Goal: Task Accomplishment & Management: Manage account settings

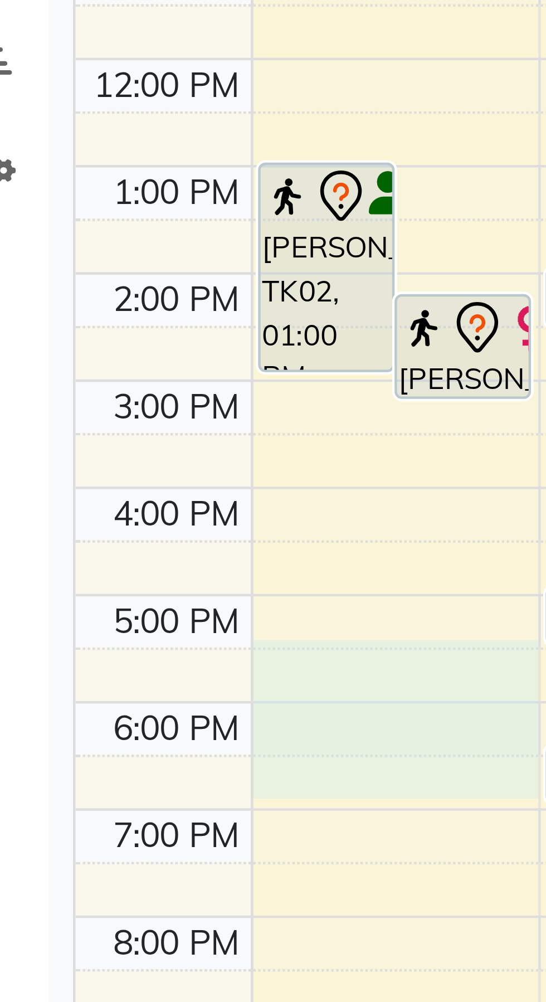
select select "20146"
select select "tentative"
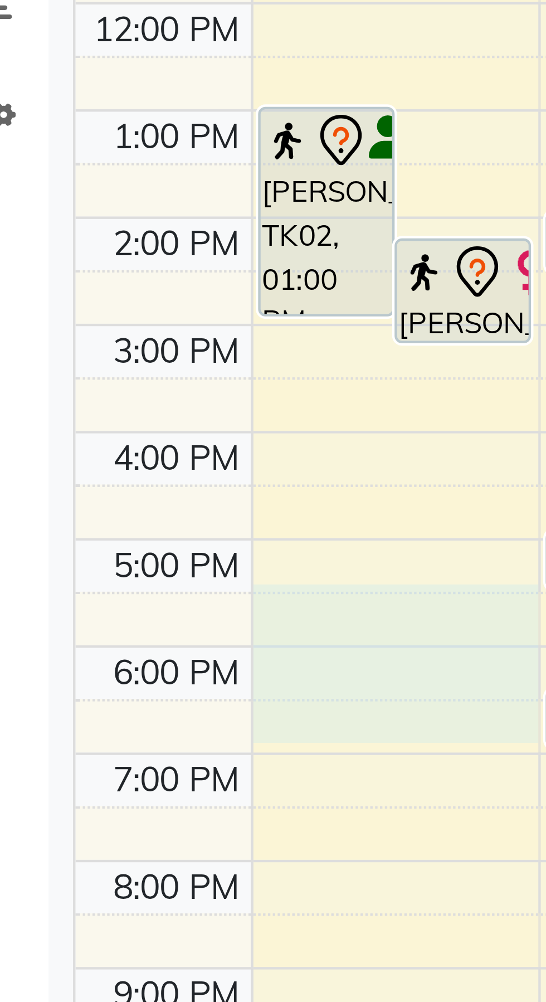
select select "1050"
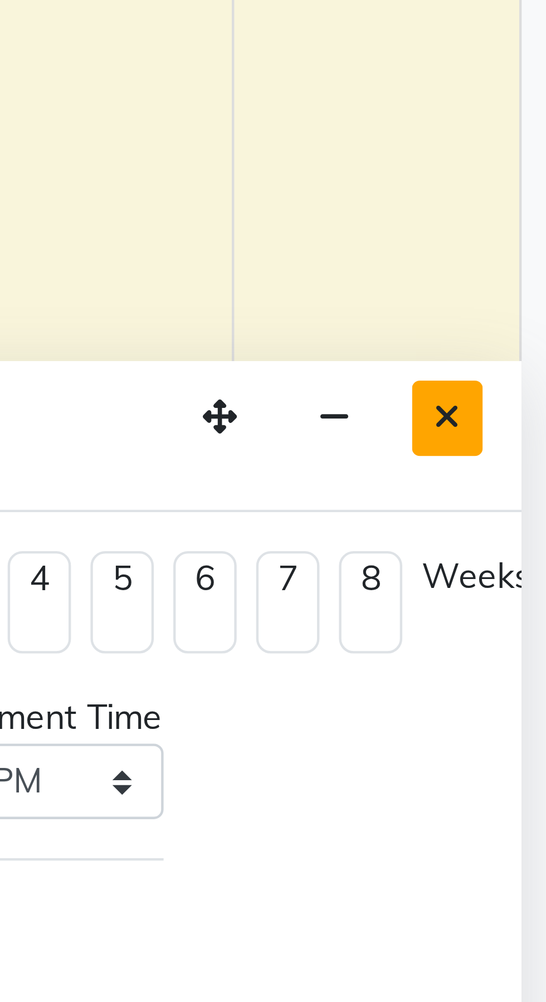
click at [524, 763] on icon "Close" at bounding box center [523, 765] width 6 height 8
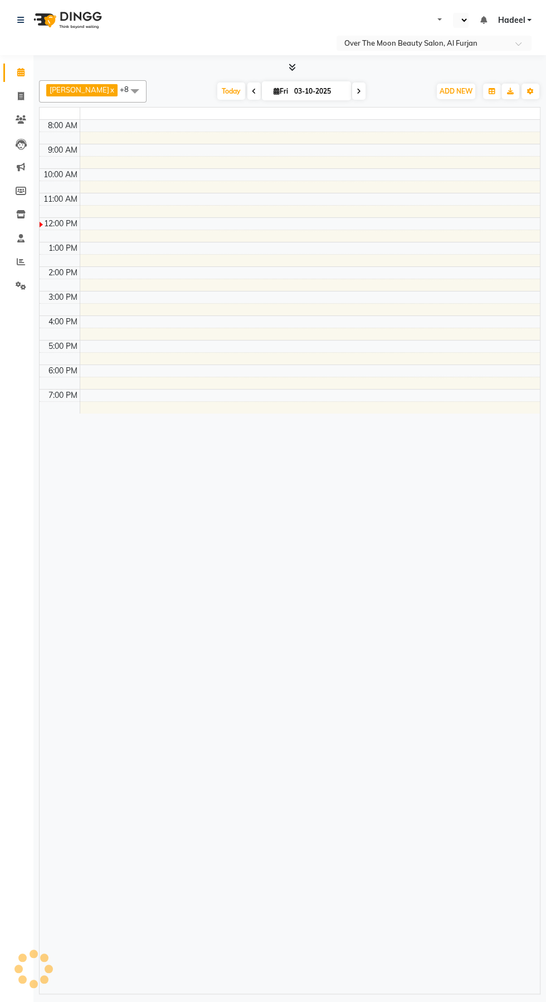
select select "en"
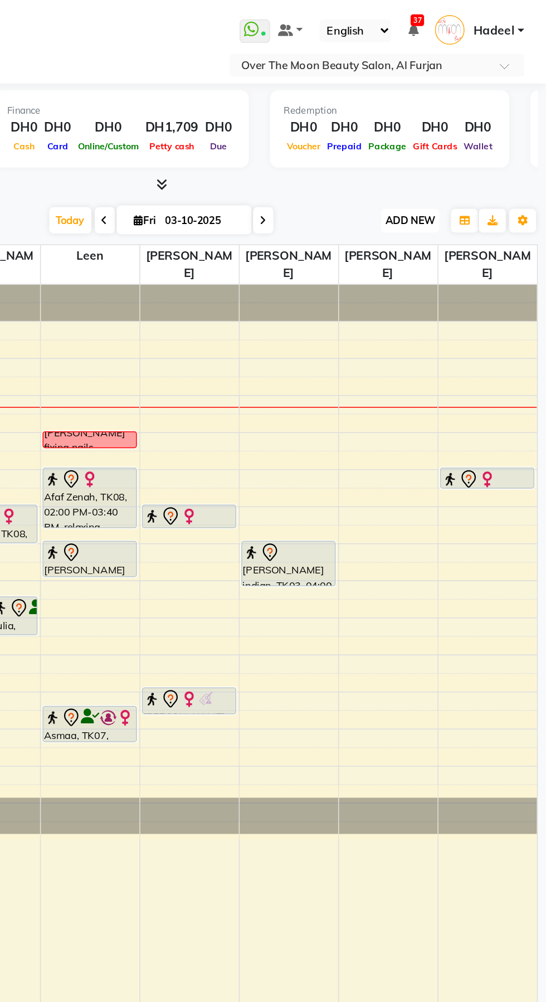
click at [446, 142] on span "ADD NEW" at bounding box center [456, 146] width 33 height 8
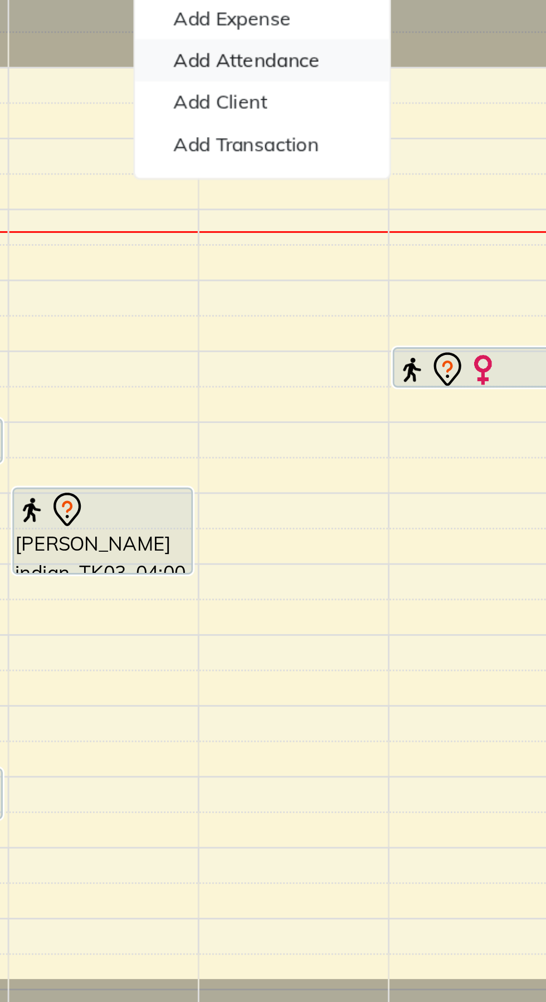
click at [416, 212] on link "Add Attendance" at bounding box center [431, 210] width 88 height 14
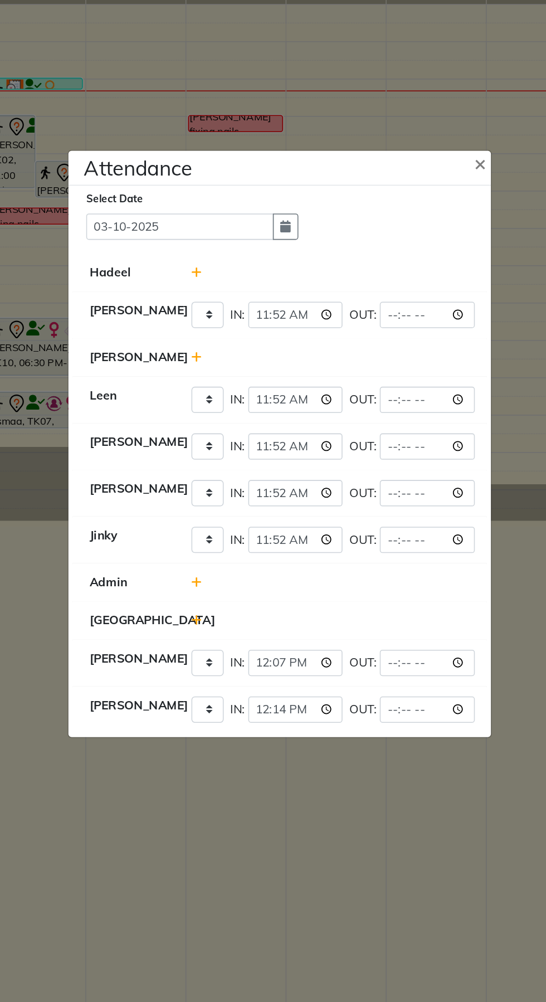
click at [308, 835] on ngb-modal-window "Attendance × Select Date 03-10-2025 Hadeel Bianca Present Absent Late Half Day …" at bounding box center [273, 501] width 546 height 1002
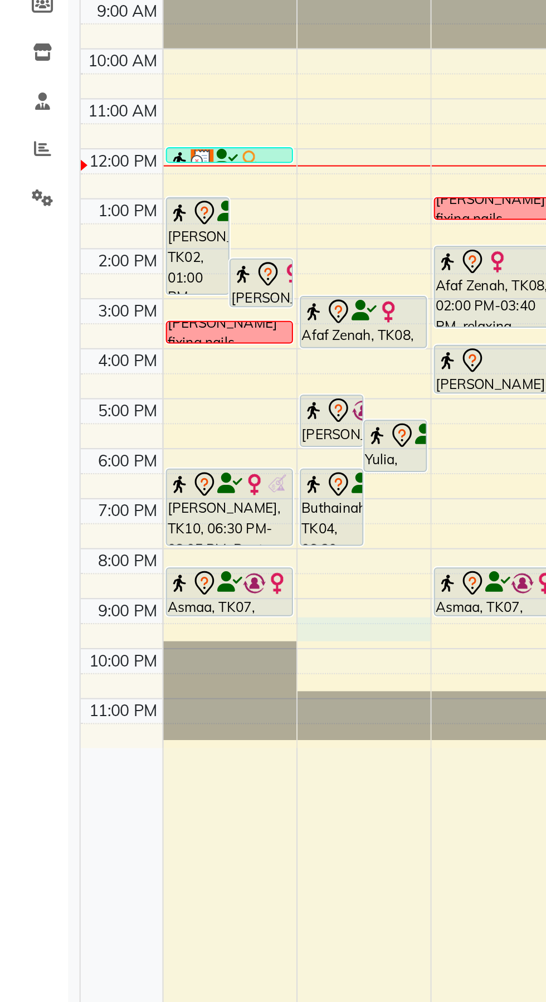
click at [174, 491] on div at bounding box center [178, 497] width 65 height 12
select select "29762"
select select "tentative"
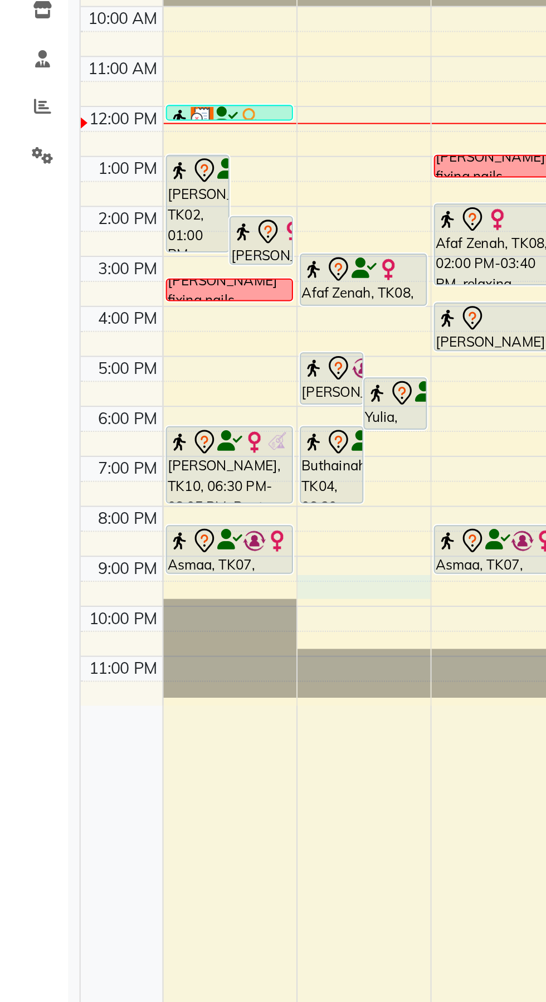
select select "1290"
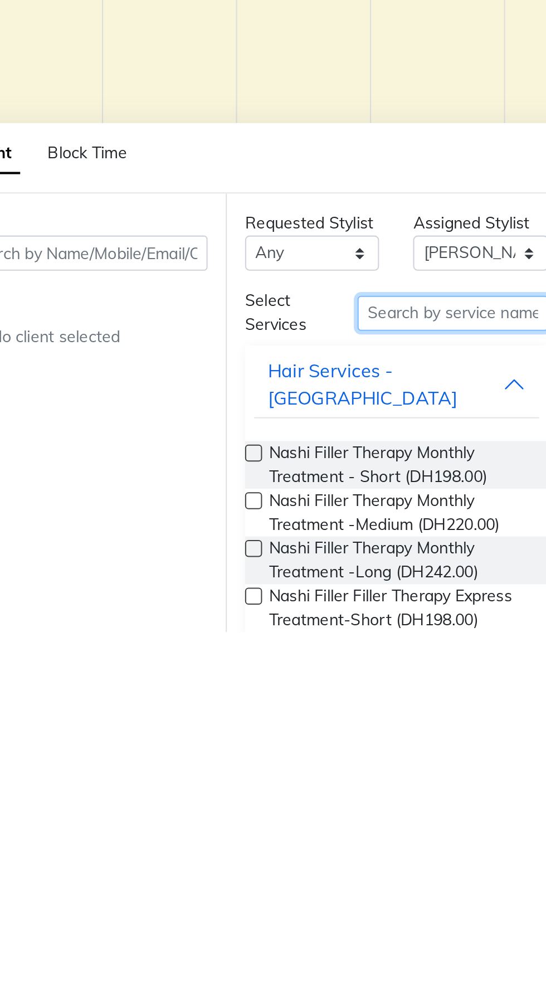
click at [321, 847] on input "text" at bounding box center [318, 845] width 94 height 17
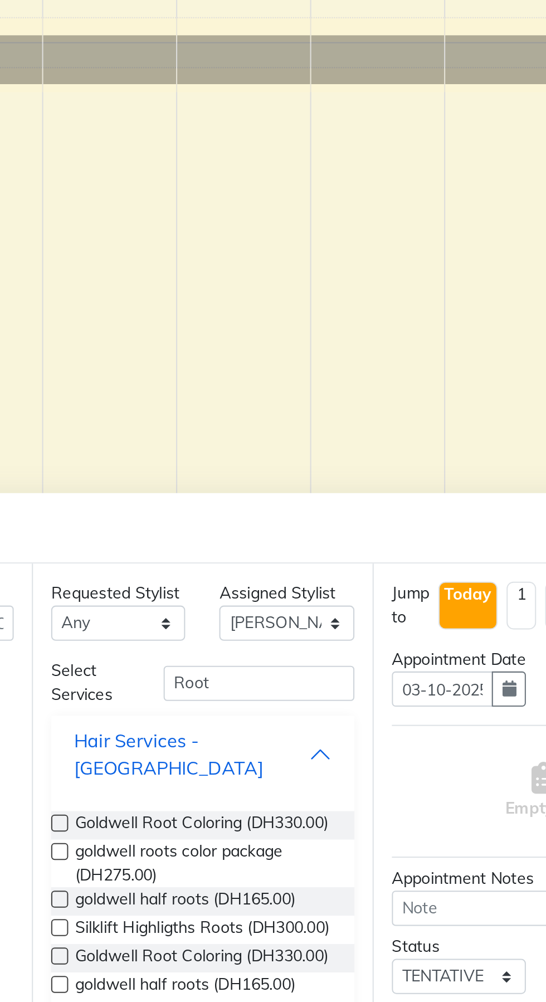
click at [333, 866] on button "Hair Services -Goldwell" at bounding box center [290, 880] width 140 height 33
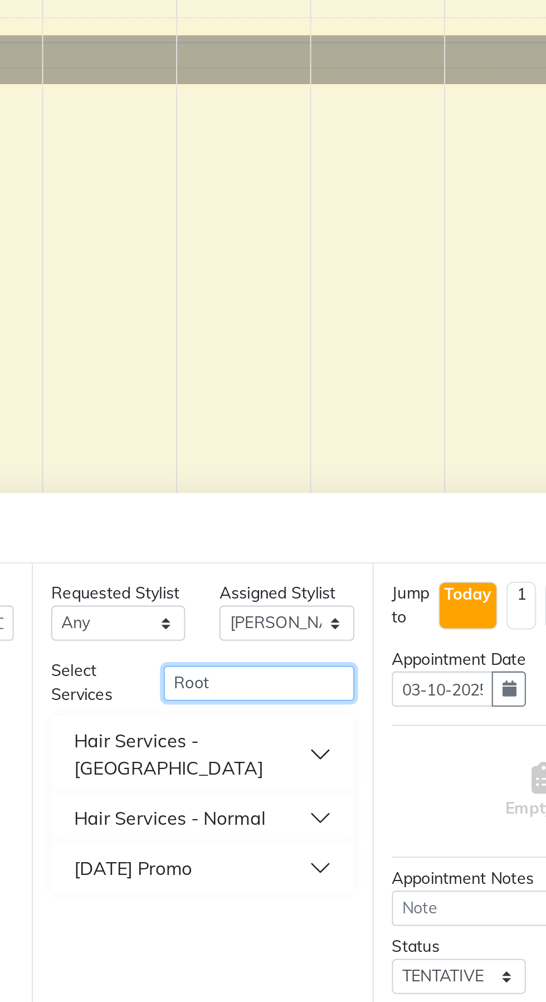
click at [323, 839] on input "Root" at bounding box center [318, 845] width 94 height 17
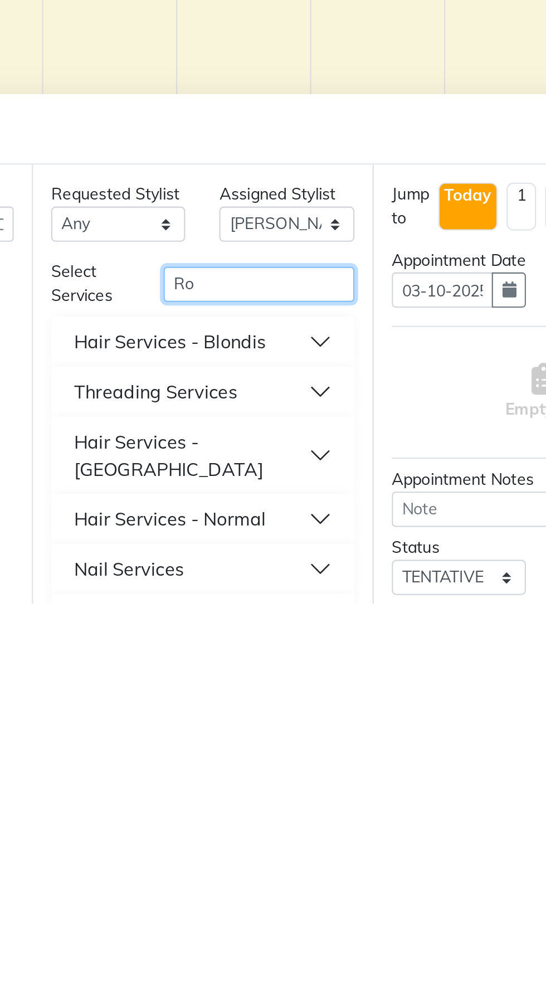
type input "R"
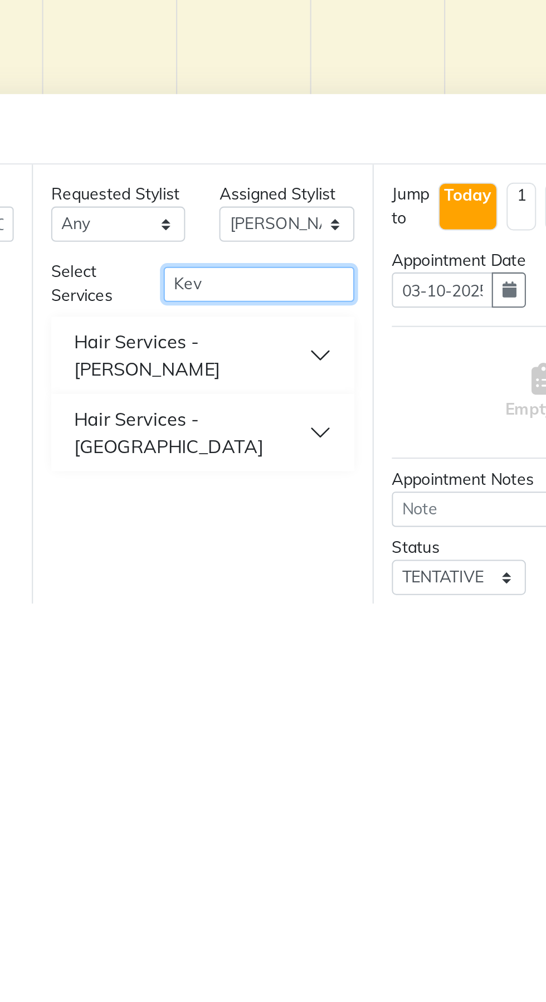
type input "Kev"
click at [246, 869] on div "Hair Services -Kevin Murphy" at bounding box center [284, 880] width 115 height 27
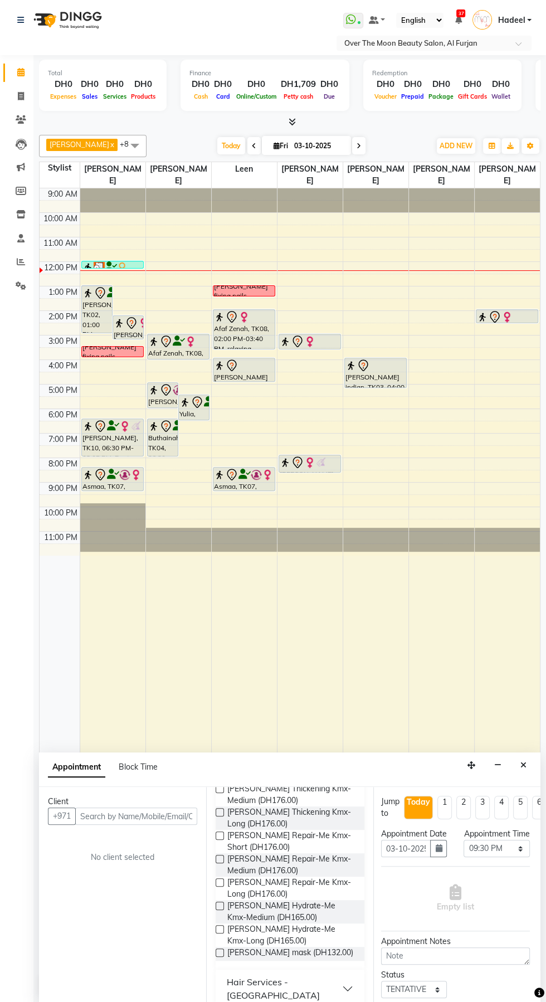
click at [412, 672] on div at bounding box center [441, 578] width 65 height 781
click at [521, 764] on icon "Close" at bounding box center [523, 765] width 6 height 8
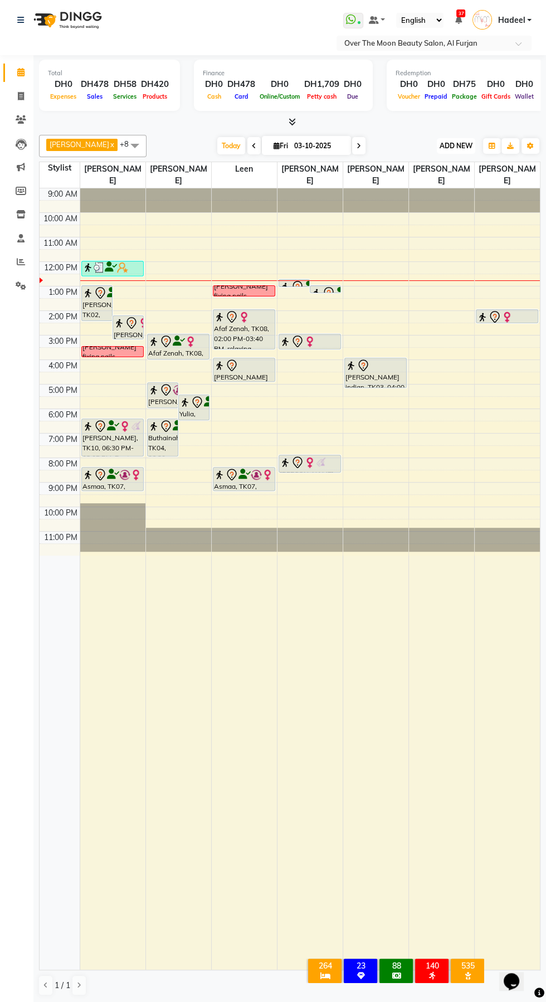
click at [440, 142] on span "ADD NEW" at bounding box center [456, 146] width 33 height 8
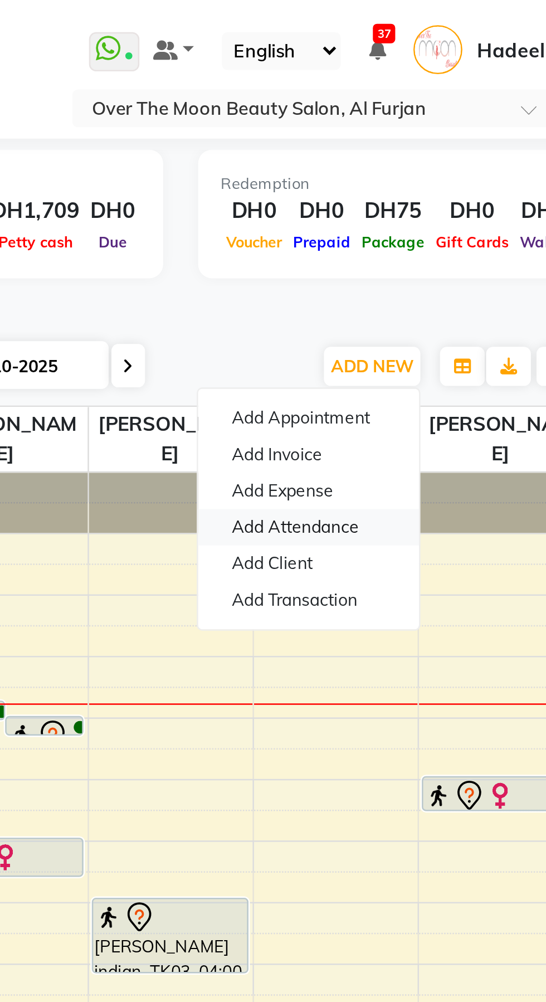
click at [443, 207] on link "Add Attendance" at bounding box center [431, 210] width 88 height 14
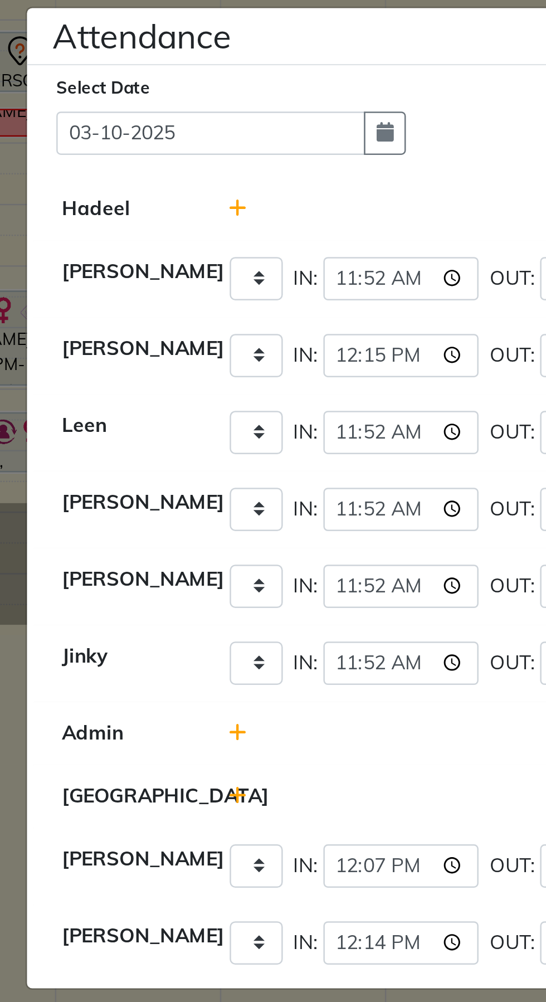
click at [179, 323] on ngb-modal-window "Attendance × Select Date 03-10-2025 Hadeel Bianca Present Absent Late Half Day …" at bounding box center [273, 501] width 546 height 1002
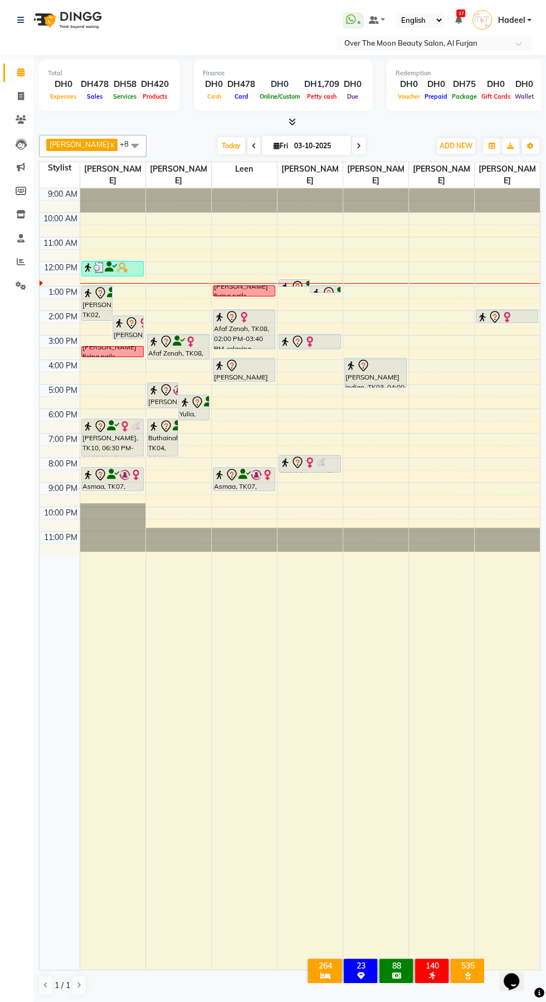
click at [100, 262] on img at bounding box center [99, 267] width 11 height 11
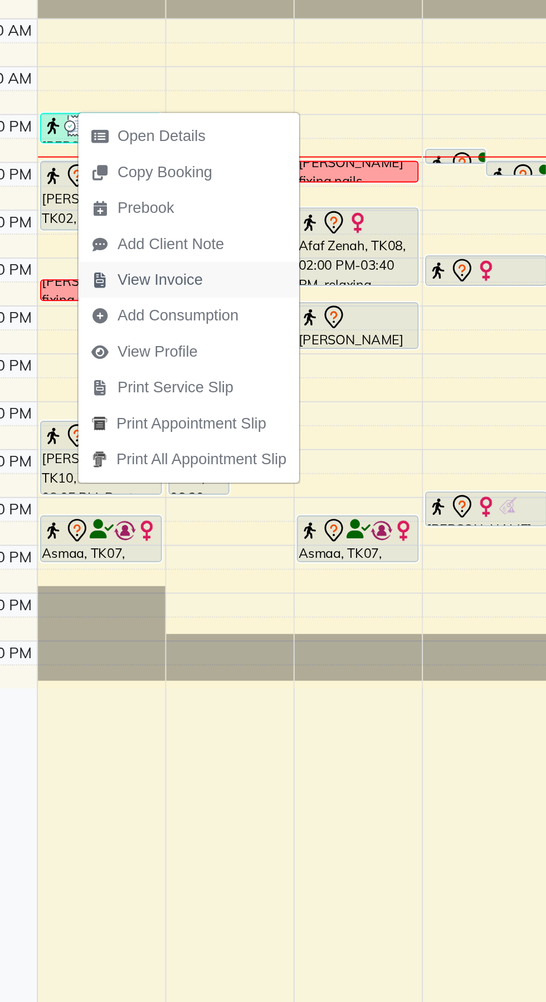
click at [128, 350] on span "View Invoice" at bounding box center [142, 346] width 43 height 12
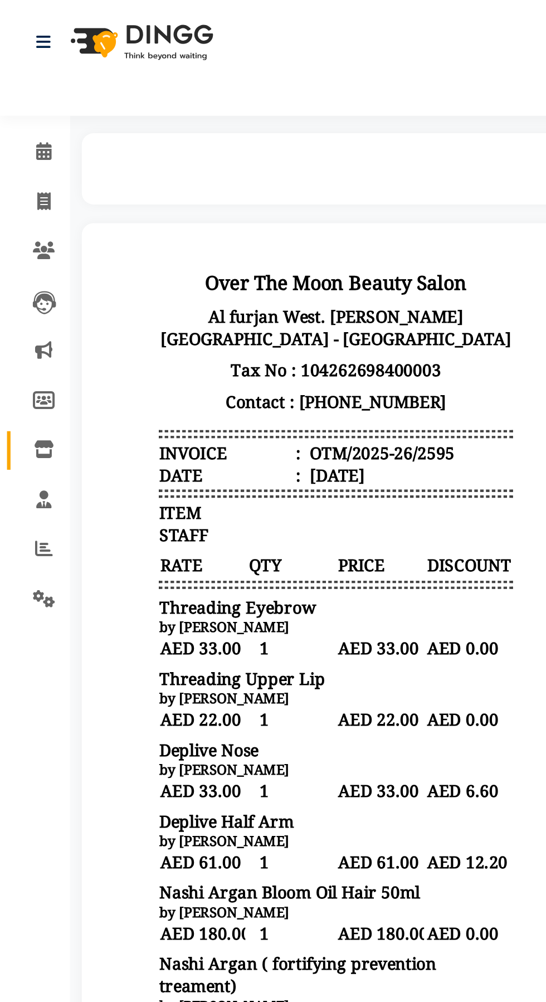
click at [20, 216] on icon at bounding box center [20, 214] width 9 height 8
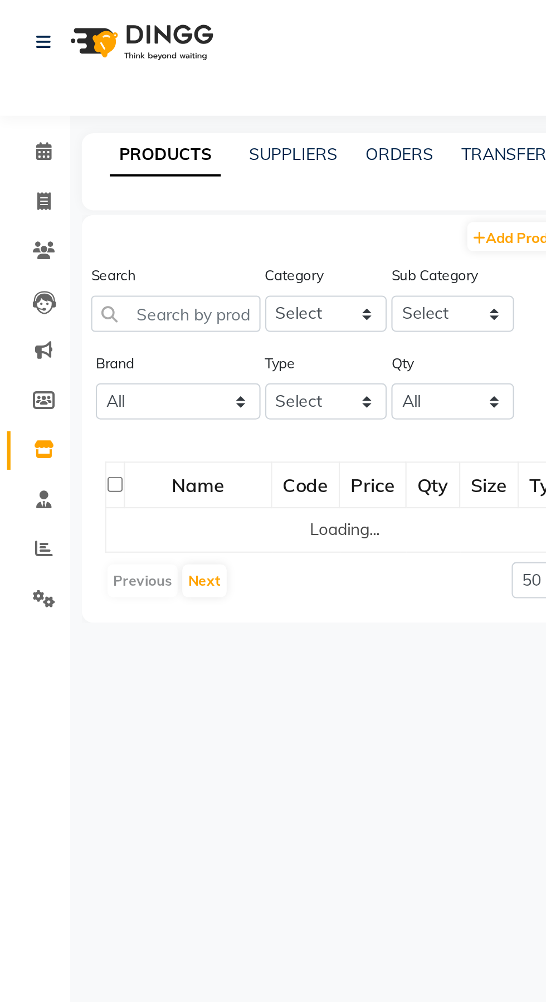
select select
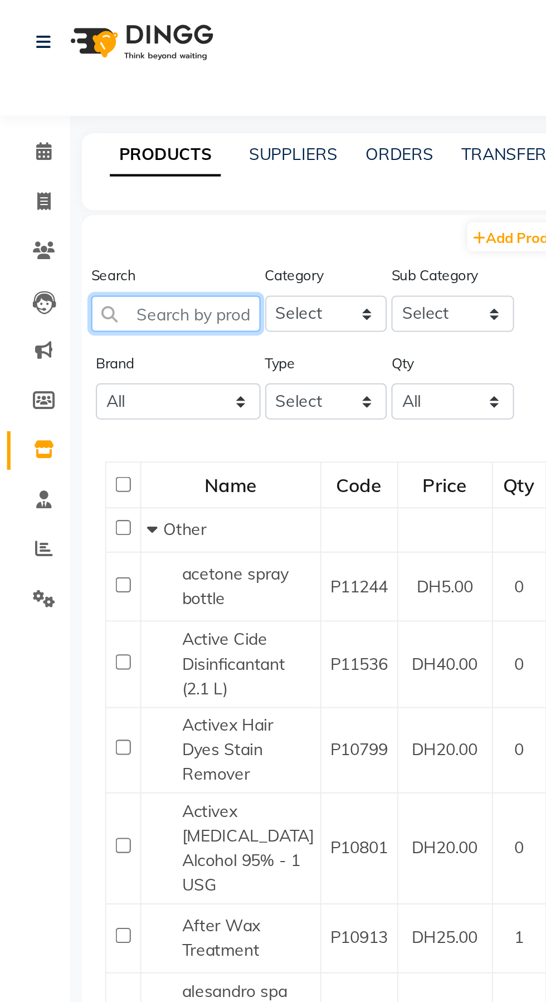
click at [85, 149] on input "text" at bounding box center [83, 149] width 81 height 17
type input "M"
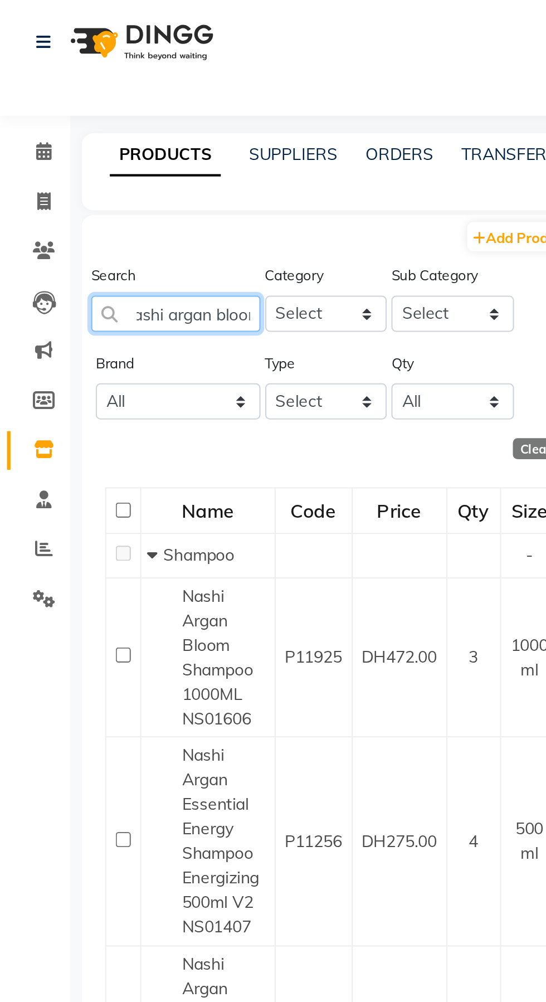
scroll to position [0, 14]
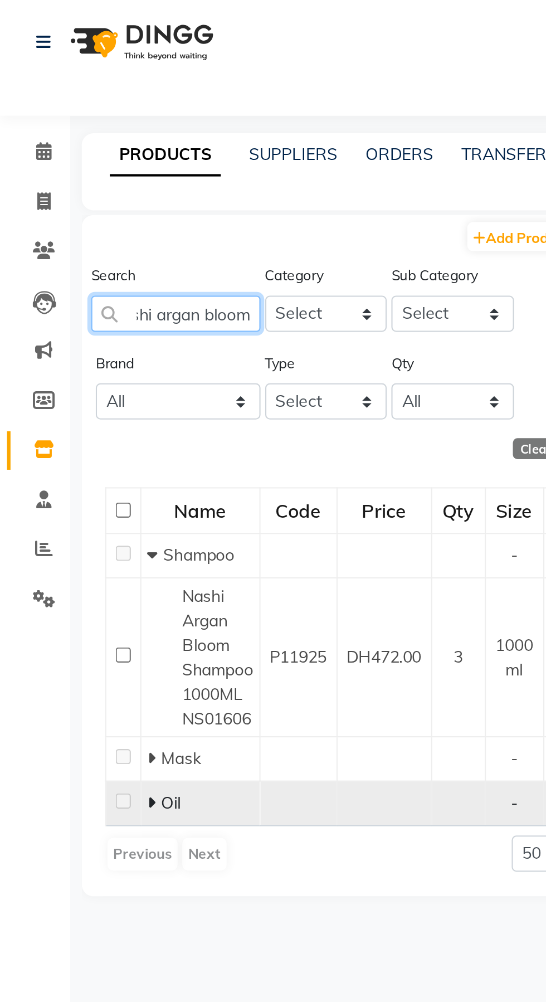
type input "Nashi argan bloom"
click at [74, 384] on icon at bounding box center [72, 383] width 4 height 8
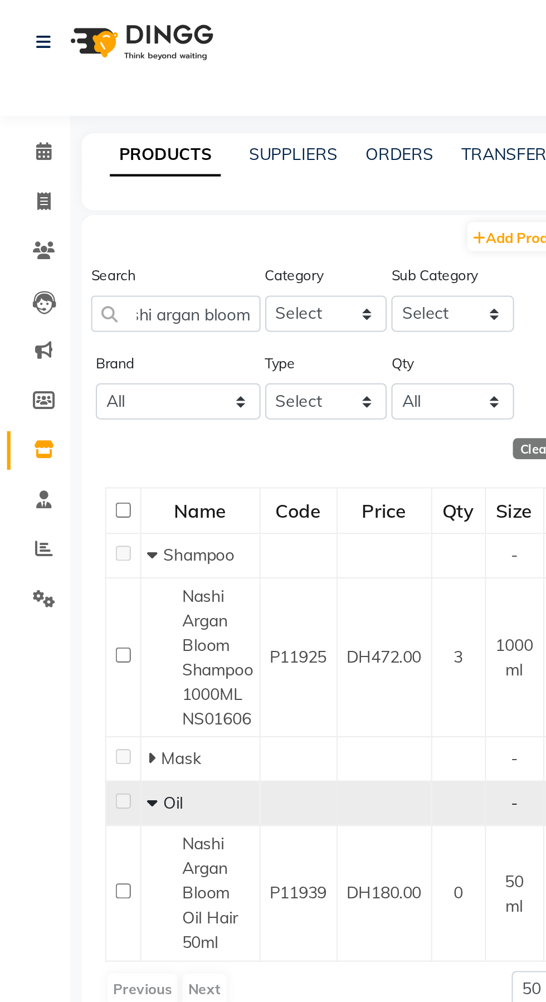
scroll to position [0, 0]
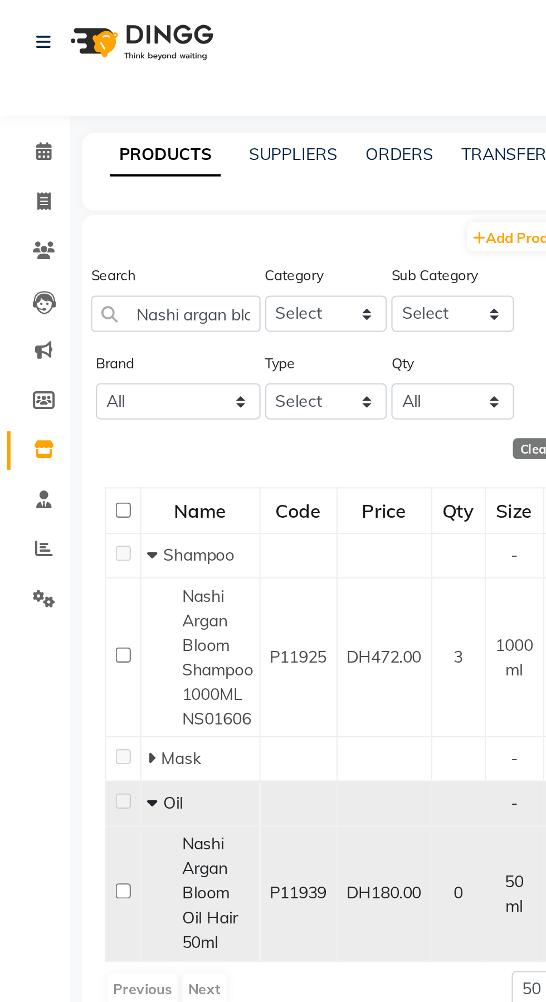
click at [94, 427] on span "Nashi Argan Bloom Oil Hair 50ml" at bounding box center [100, 425] width 27 height 57
select select
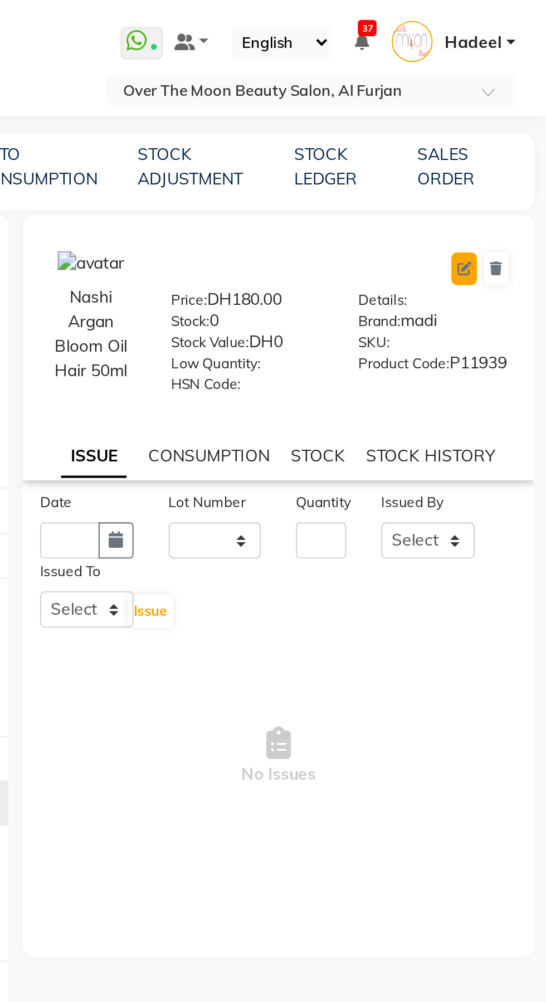
click at [504, 130] on icon at bounding box center [507, 128] width 7 height 7
select select "true"
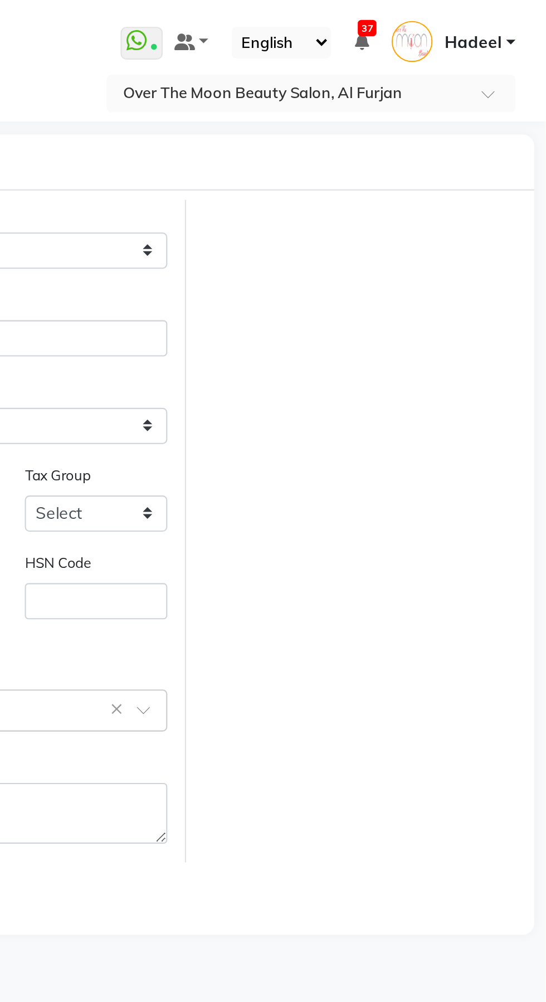
select select "B"
type input "Nashi Argan Bloom Oil Hair 50ml"
select select
type input "180"
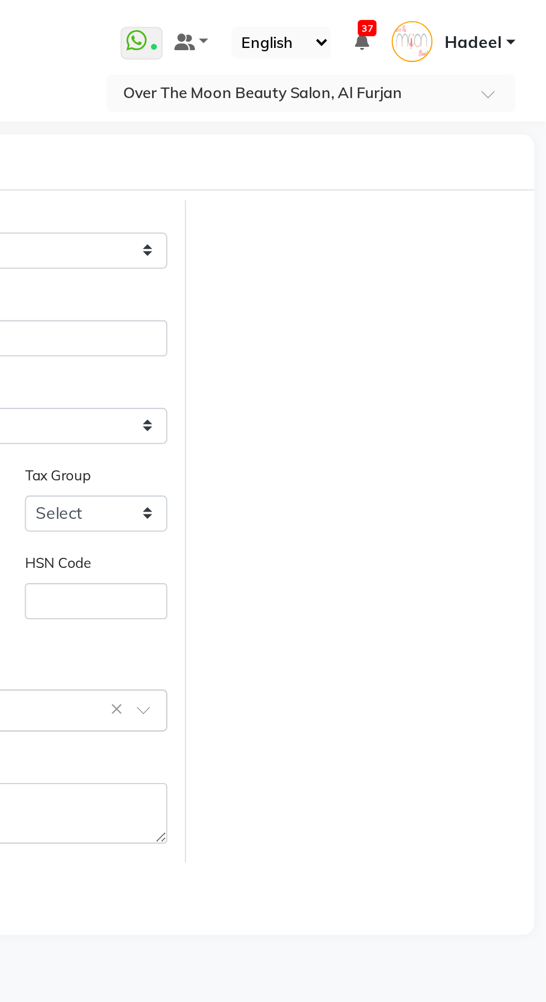
type input "110"
select select "false"
type input "50"
type input "P11939"
select select "478101100"
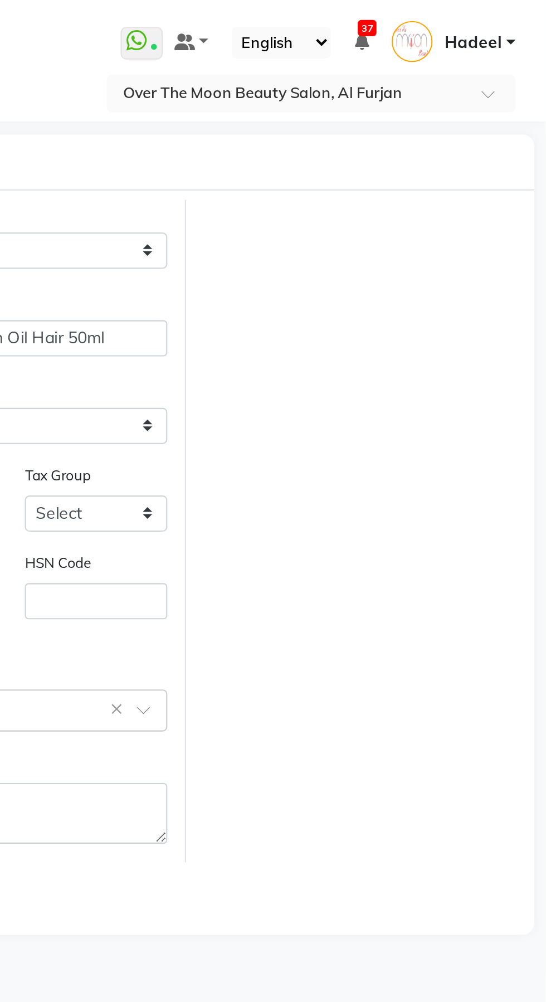
select select "478101105"
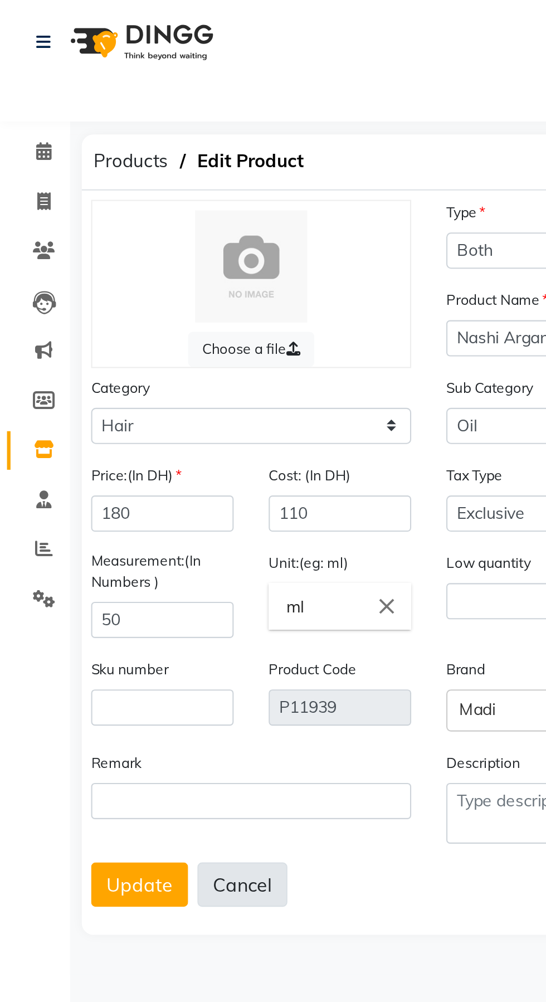
click at [116, 417] on button "Cancel" at bounding box center [115, 421] width 43 height 21
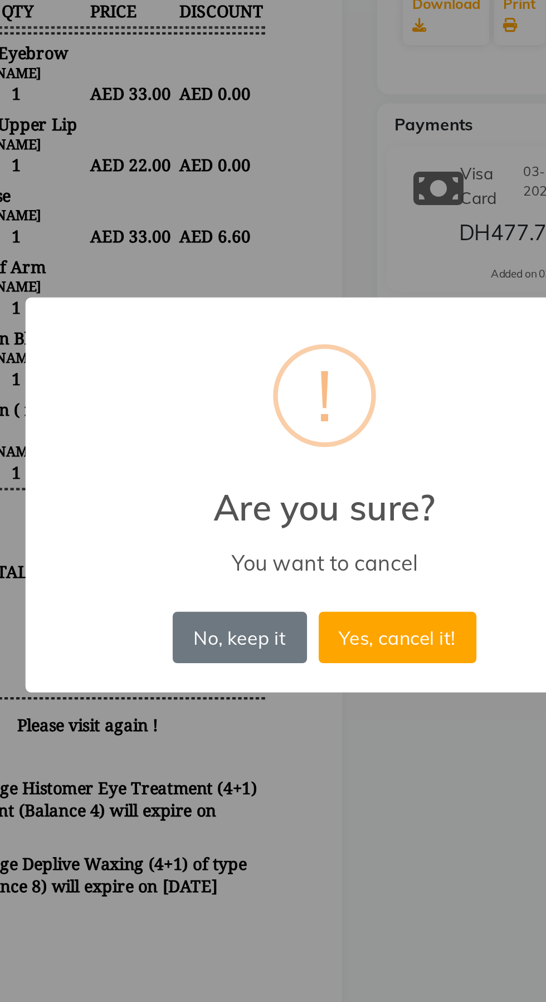
click at [300, 648] on div "× ! Are you sure? You want to cancel No, keep it No Yes, cancel it!" at bounding box center [273, 501] width 546 height 1002
